Goal: Task Accomplishment & Management: Use online tool/utility

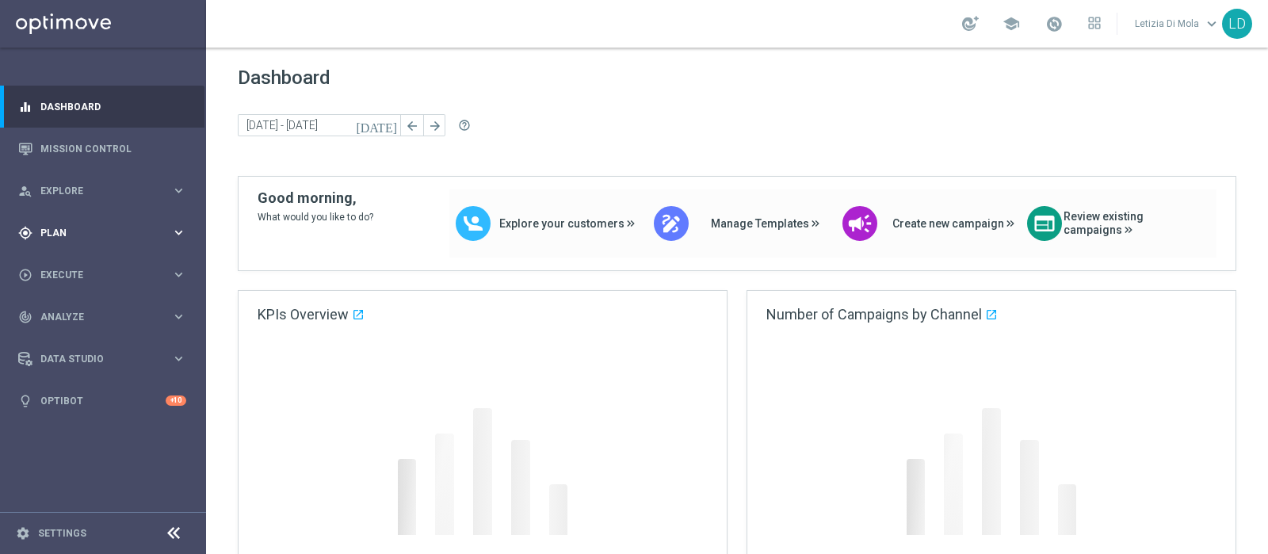
click at [159, 231] on span "Plan" at bounding box center [105, 233] width 131 height 10
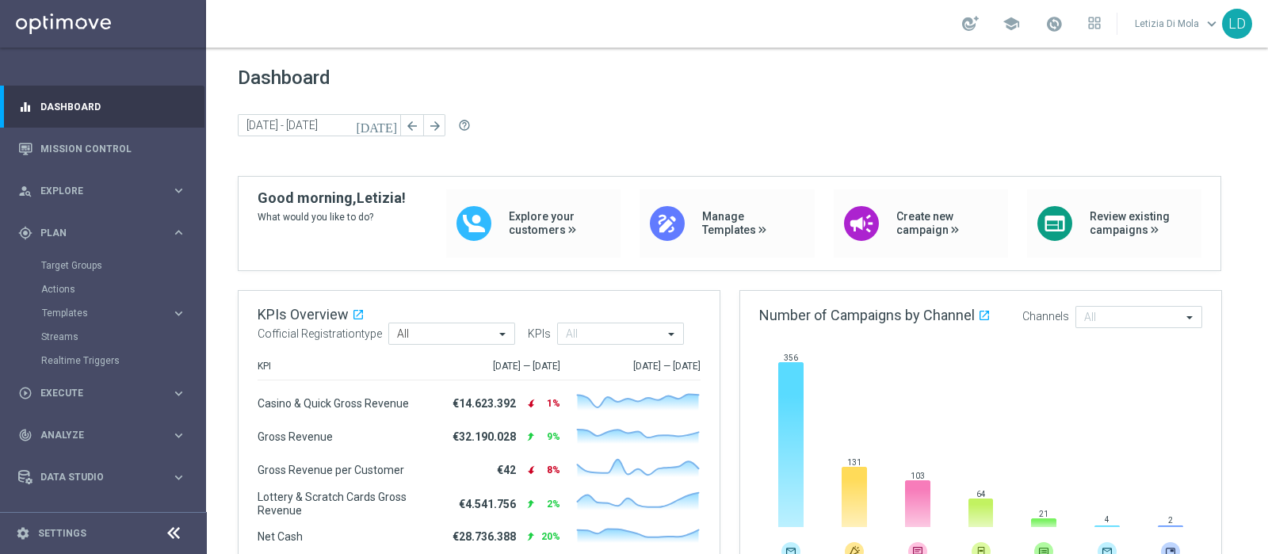
click at [72, 304] on accordion "Templates keyboard_arrow_right Optimail OptiMobile In-App OptiMobile Push Optip…" at bounding box center [122, 313] width 163 height 24
click at [72, 311] on span "Templates" at bounding box center [98, 313] width 113 height 10
click at [70, 331] on link "Optimail" at bounding box center [107, 336] width 116 height 13
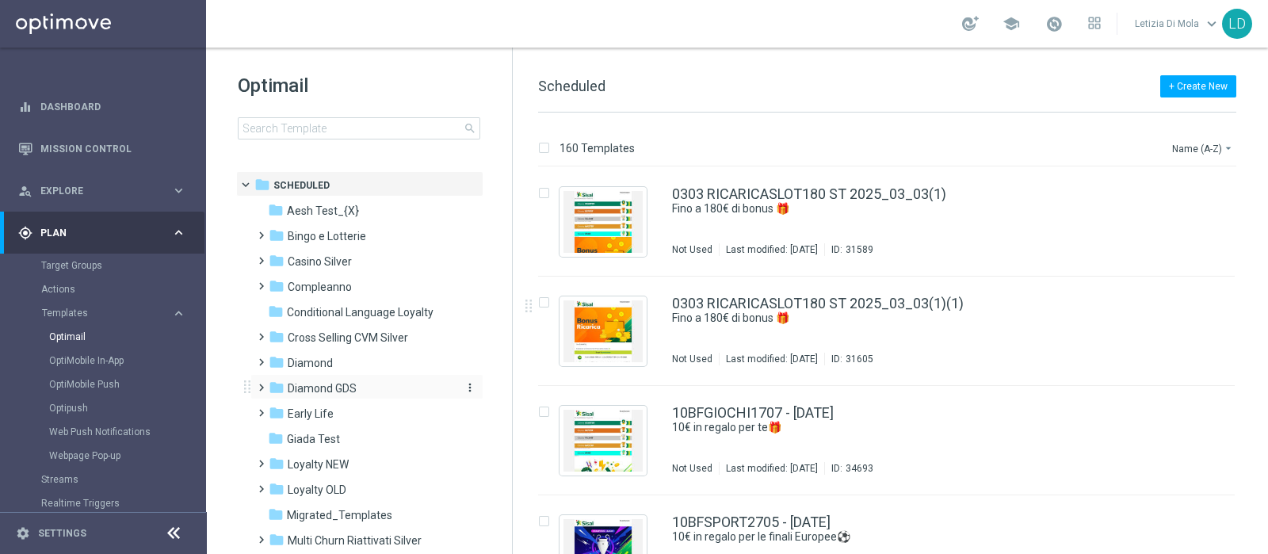
click at [369, 392] on div "folder Diamond GDS" at bounding box center [360, 389] width 182 height 18
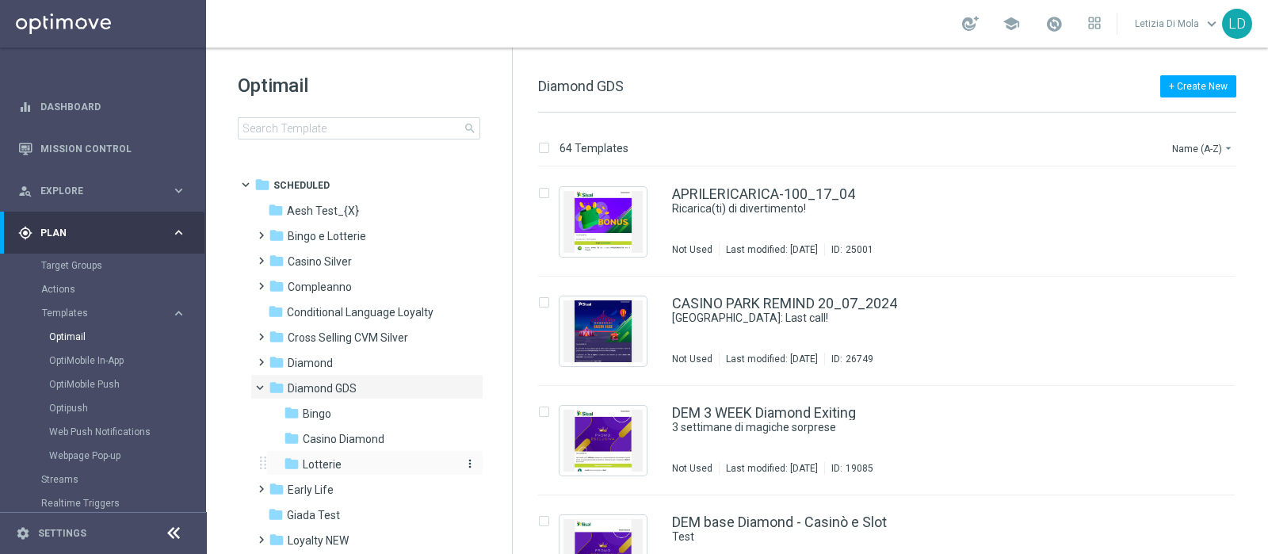
click at [338, 466] on span "Lotterie" at bounding box center [322, 464] width 39 height 14
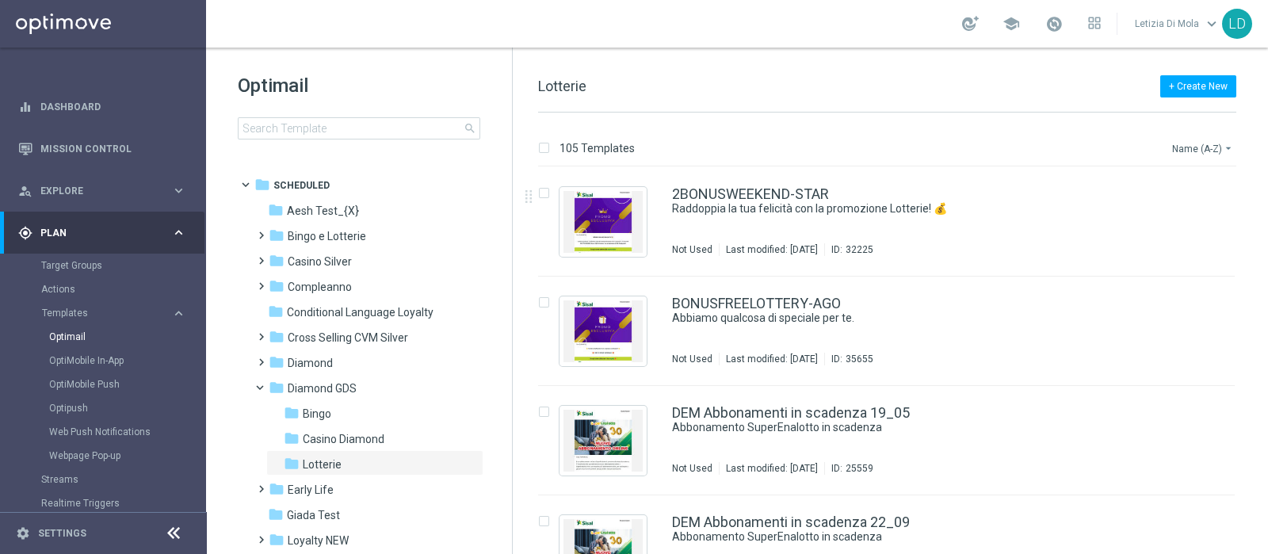
click at [1190, 143] on button "Name (A-Z) arrow_drop_down" at bounding box center [1204, 148] width 66 height 19
click at [1167, 214] on span "Date Modified (Newest)" at bounding box center [1175, 218] width 106 height 11
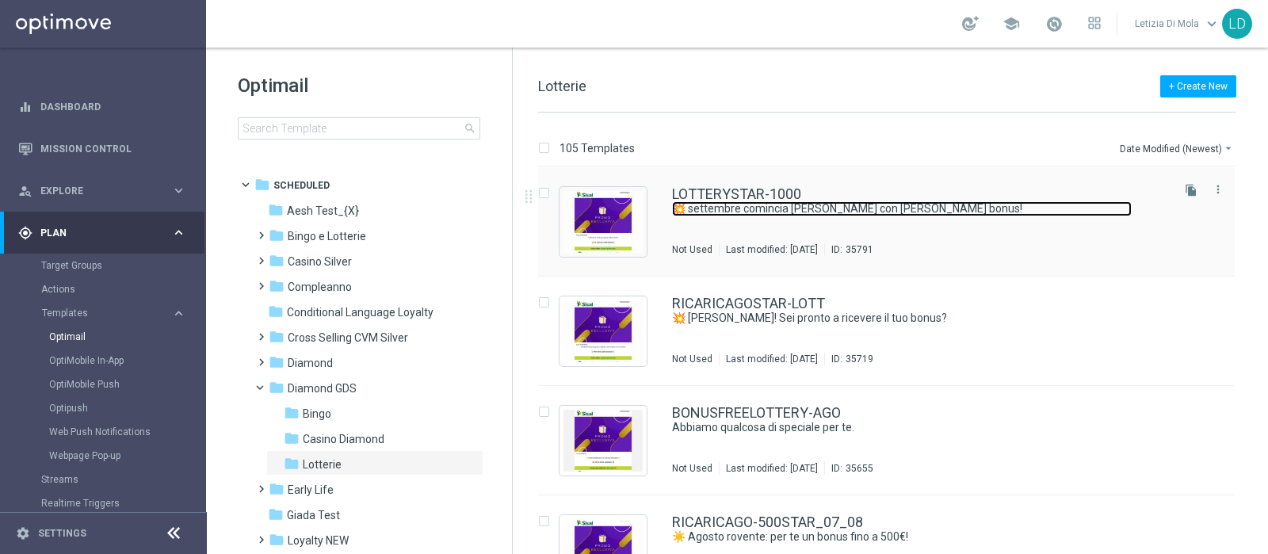
click at [939, 215] on link "💥 settembre comincia [PERSON_NAME] con [PERSON_NAME] bonus!" at bounding box center [902, 208] width 460 height 15
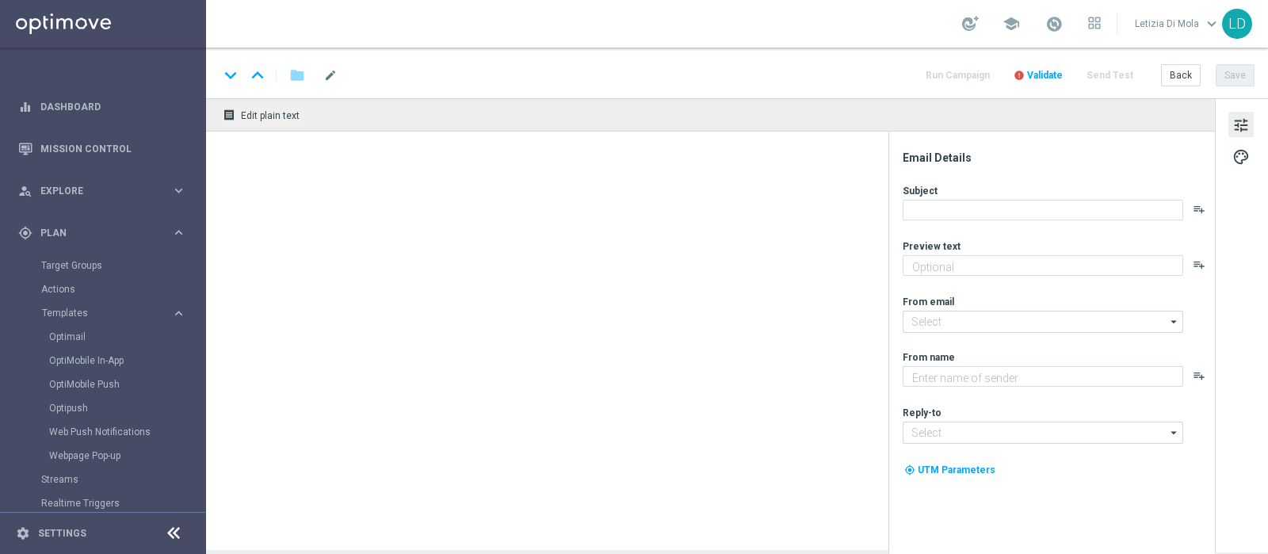
type textarea "fino a 1.000 di bonus!"
type input "[EMAIL_ADDRESS][DOMAIN_NAME]"
type textarea "Sisal Vip"
type input "[EMAIL_ADDRESS][DOMAIN_NAME]"
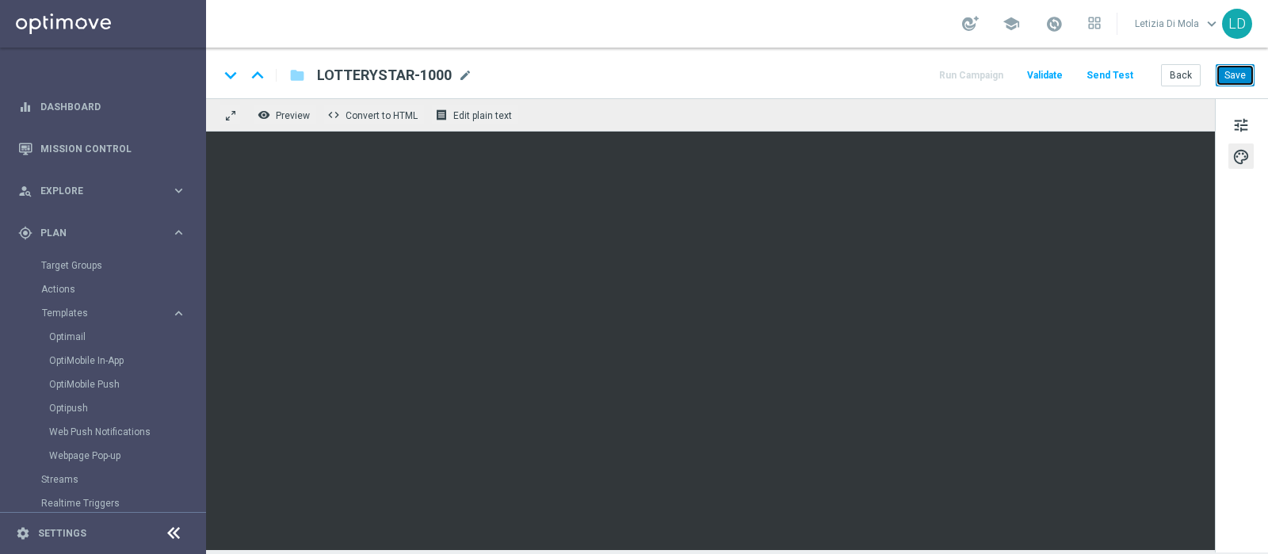
click at [1232, 74] on button "Save" at bounding box center [1235, 75] width 39 height 22
click at [1232, 78] on button "Save" at bounding box center [1235, 75] width 39 height 22
click at [1244, 72] on button "Save" at bounding box center [1235, 75] width 39 height 22
